Goal: Navigation & Orientation: Find specific page/section

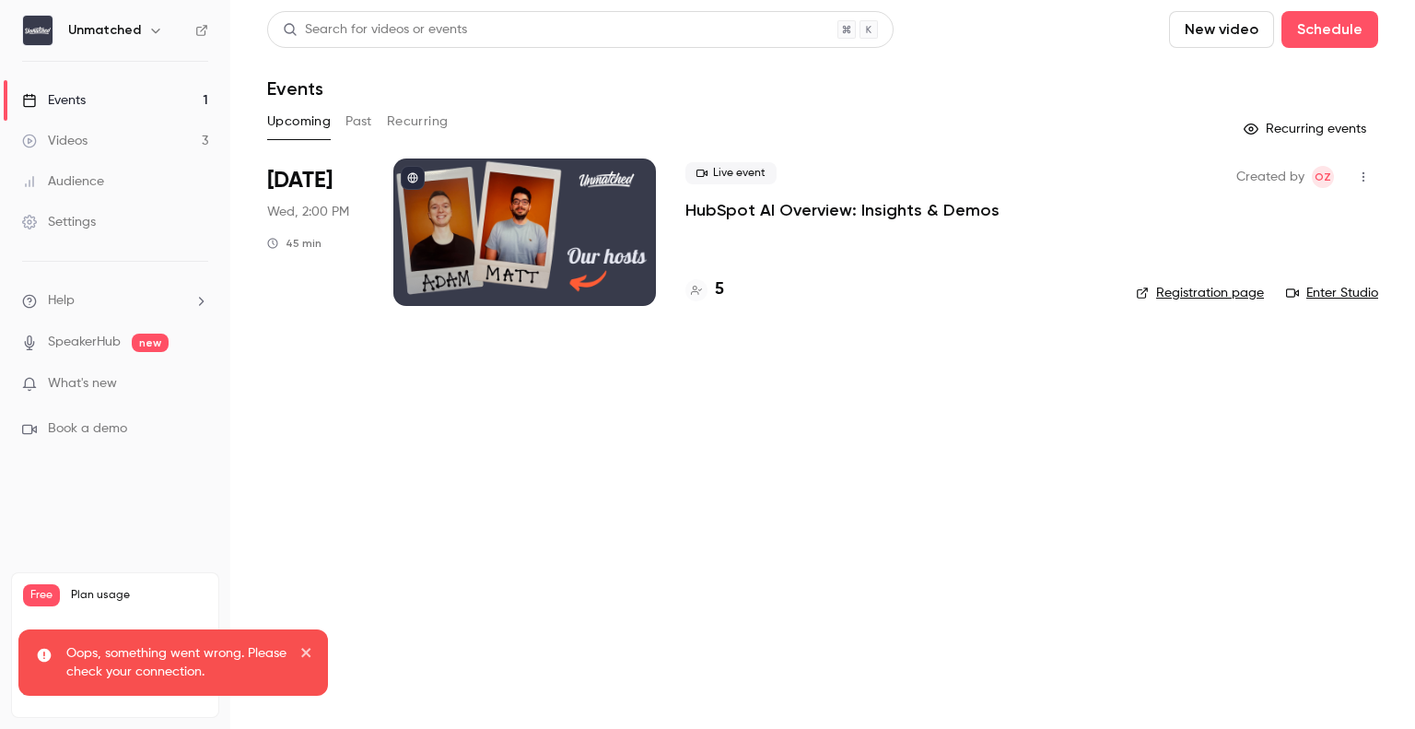
click at [89, 136] on link "Videos 3" at bounding box center [115, 141] width 230 height 41
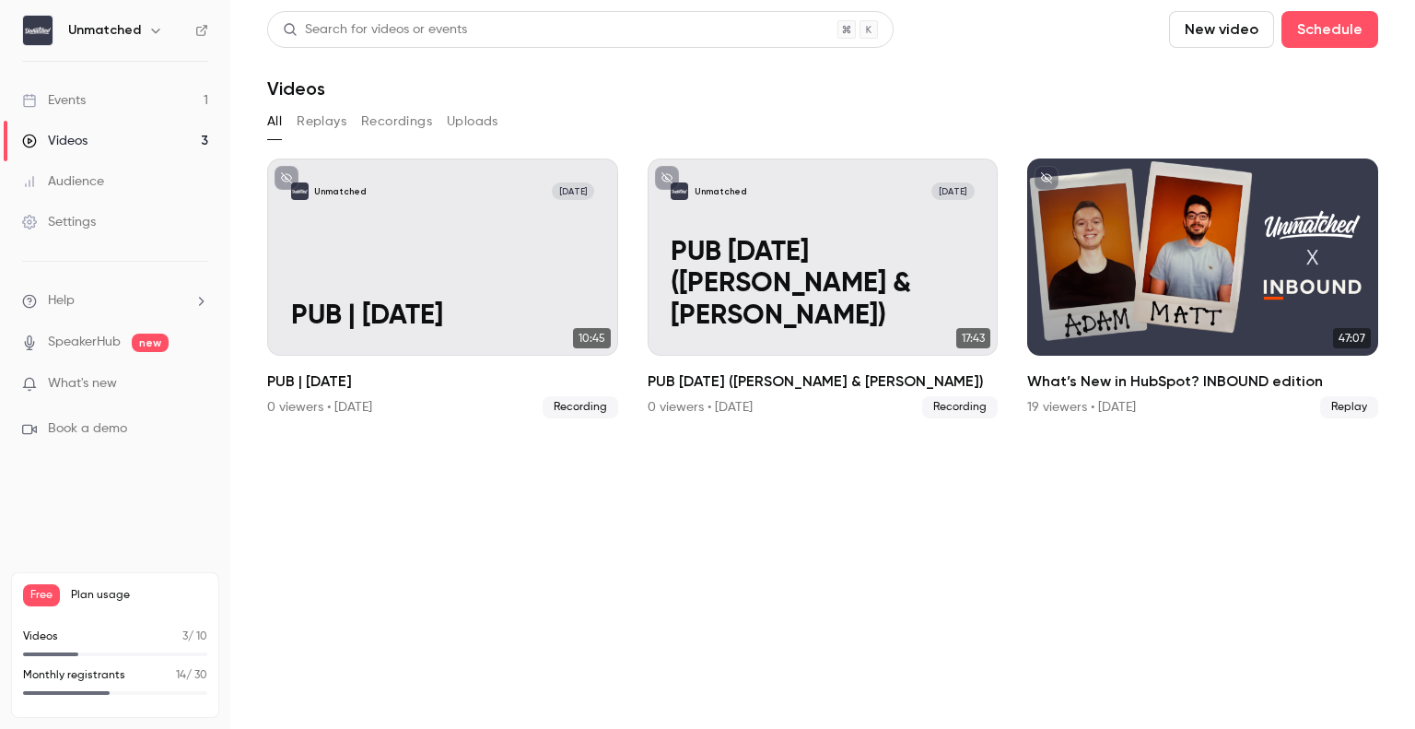
click at [118, 94] on link "Events 1" at bounding box center [115, 100] width 230 height 41
